Goal: Navigation & Orientation: Find specific page/section

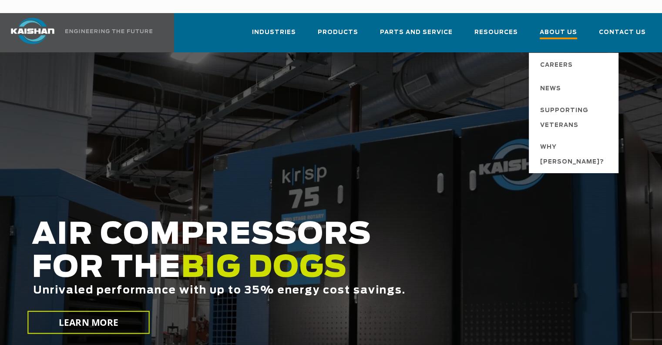
click at [554, 27] on span "About Us" at bounding box center [558, 33] width 37 height 12
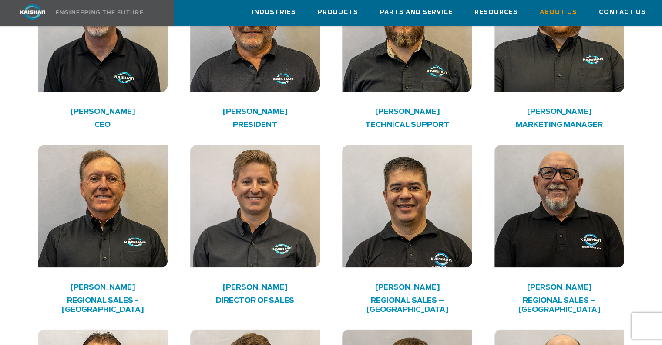
scroll to position [1250, 0]
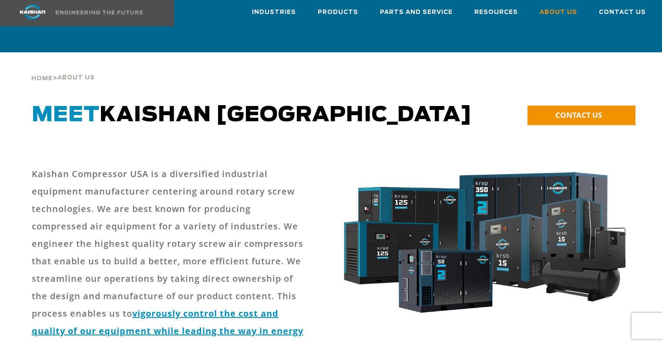
scroll to position [273, 0]
